Goal: Task Accomplishment & Management: Use online tool/utility

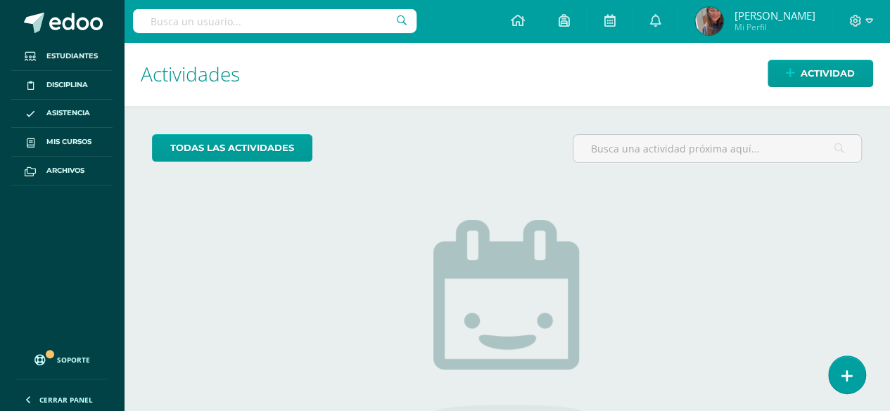
click at [763, 195] on div "todas las Actividades No tienes actividades Échale un vistazo a los demás perío…" at bounding box center [507, 323] width 766 height 435
click at [339, 219] on div "todas las Actividades No tienes actividades Échale un vistazo a los demás perío…" at bounding box center [507, 323] width 766 height 435
click at [834, 377] on link at bounding box center [846, 374] width 40 height 41
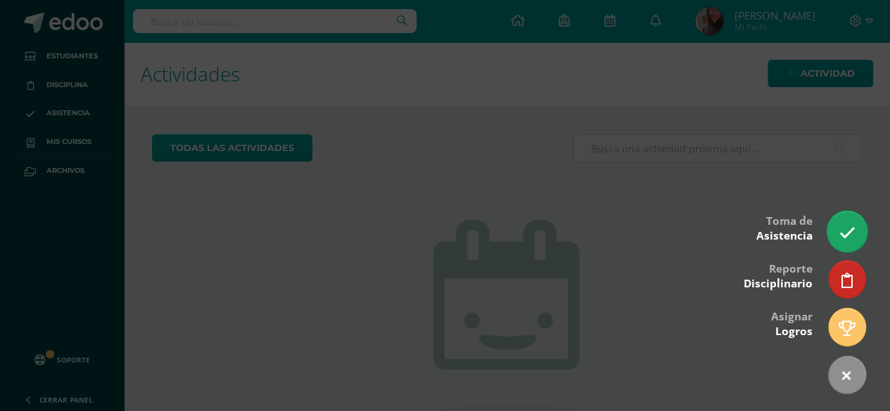
click at [850, 231] on icon at bounding box center [846, 233] width 16 height 16
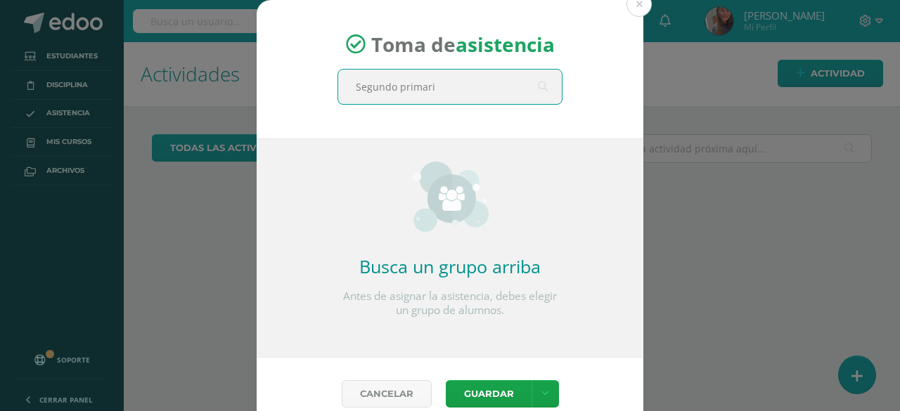
type input "Segundo primaria"
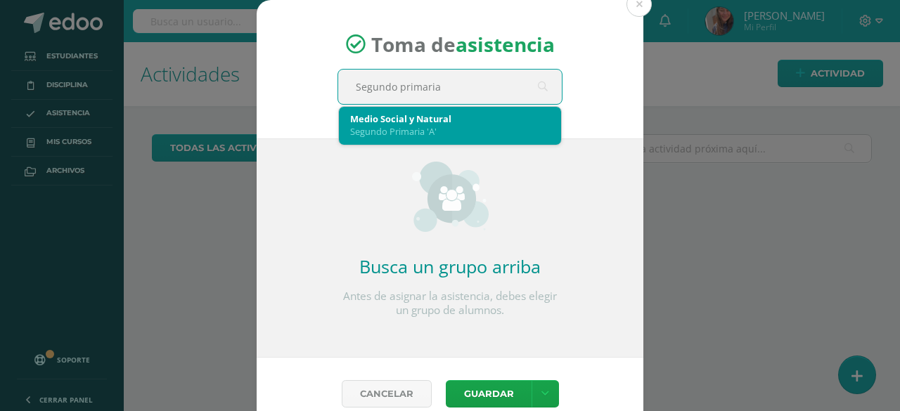
click at [398, 127] on div "Segundo Primaria 'A'" at bounding box center [450, 131] width 200 height 13
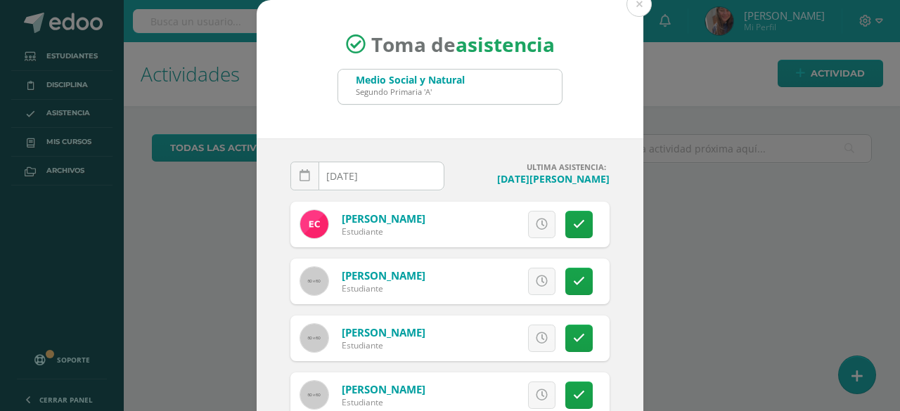
click at [421, 141] on div "[DATE] August, 2025 Mo Tu We Th Fr Sa Su 28 29 30 31 1 2 3 4 5 6 7 8 9 10 11 12…" at bounding box center [450, 299] width 387 height 321
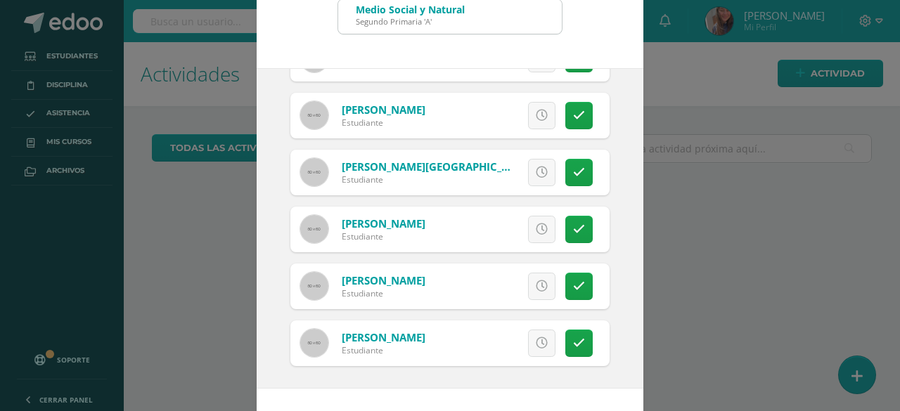
scroll to position [118, 0]
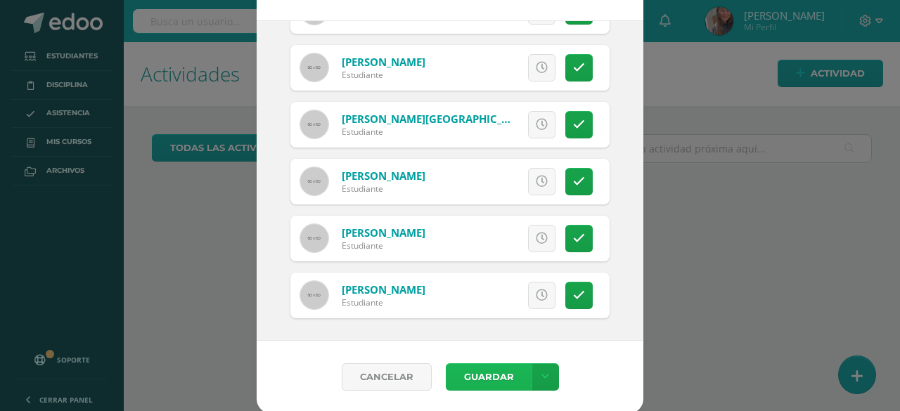
click at [486, 378] on button "Guardar" at bounding box center [489, 377] width 86 height 27
